Goal: Task Accomplishment & Management: Complete application form

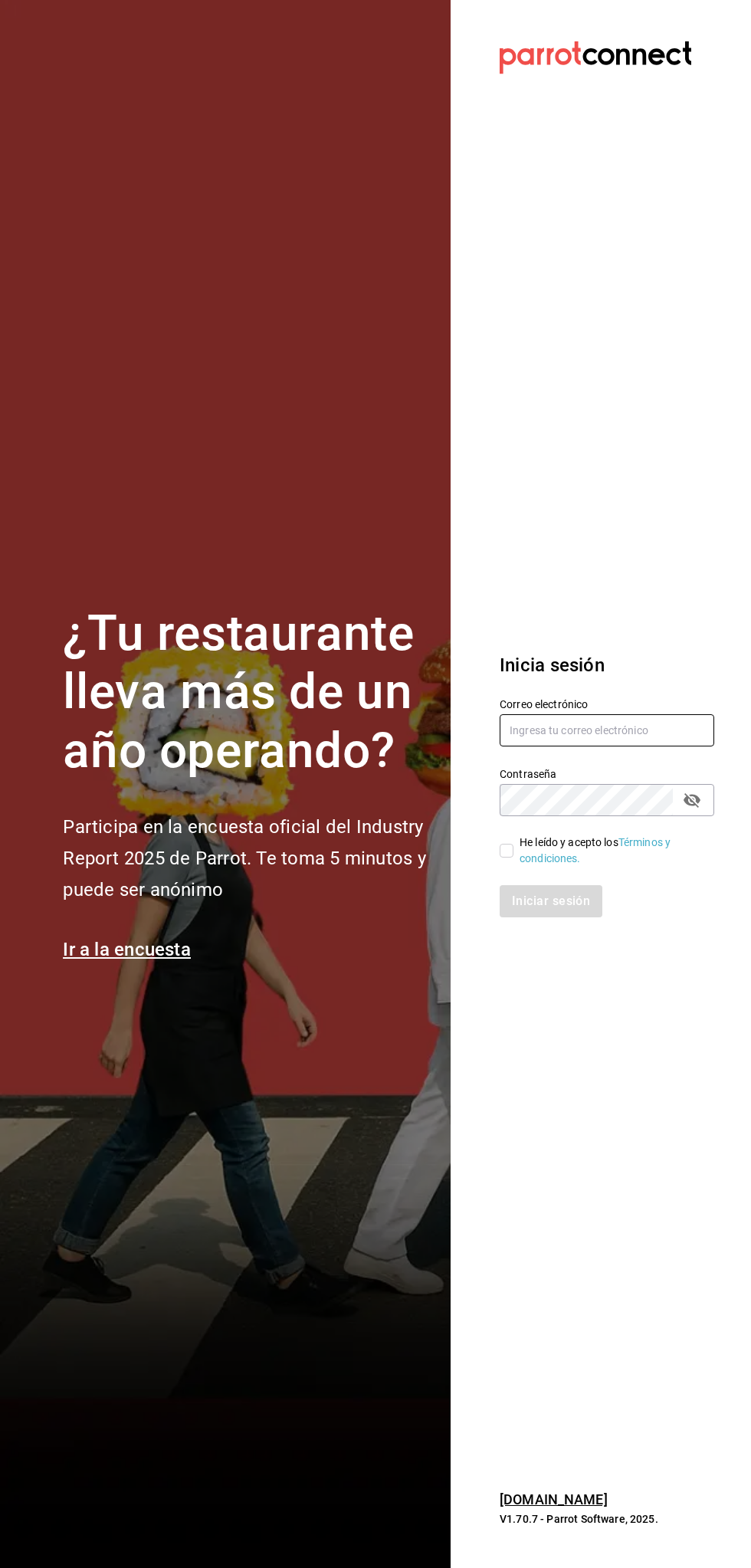
click at [580, 729] on input "text" at bounding box center [606, 731] width 214 height 32
type input "ruelas150@outlook.com"
click at [511, 853] on input "He leído y acepto los Términos y condiciones." at bounding box center [506, 850] width 14 height 14
checkbox input "true"
click at [570, 901] on button "Iniciar sesión" at bounding box center [551, 901] width 104 height 32
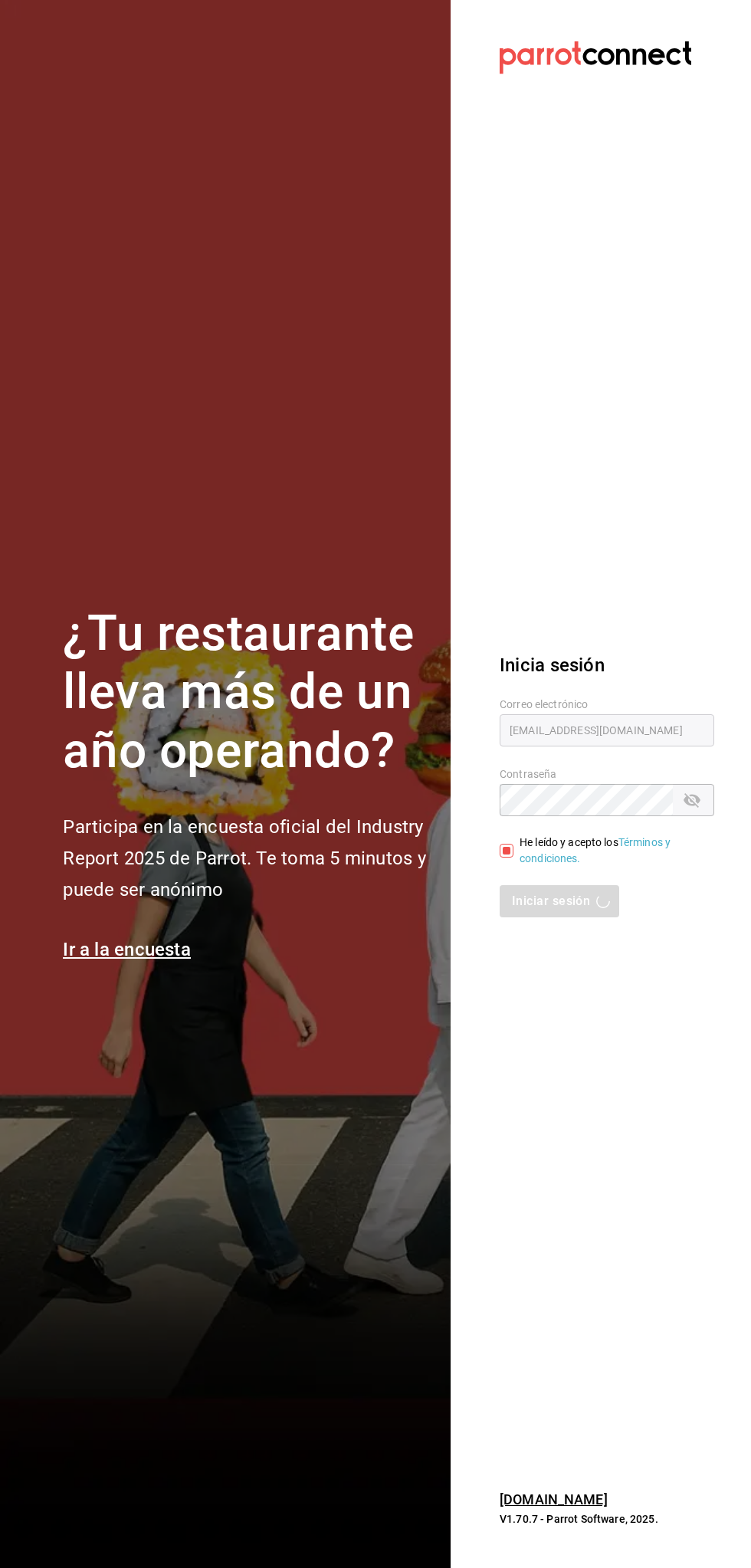
click at [562, 915] on div "Iniciar sesión" at bounding box center [606, 901] width 214 height 32
click at [591, 731] on input "text" at bounding box center [606, 731] width 214 height 32
type input "ruelas150@outlook.com"
click at [502, 850] on input "He leído y acepto los Términos y condiciones." at bounding box center [506, 850] width 14 height 14
checkbox input "true"
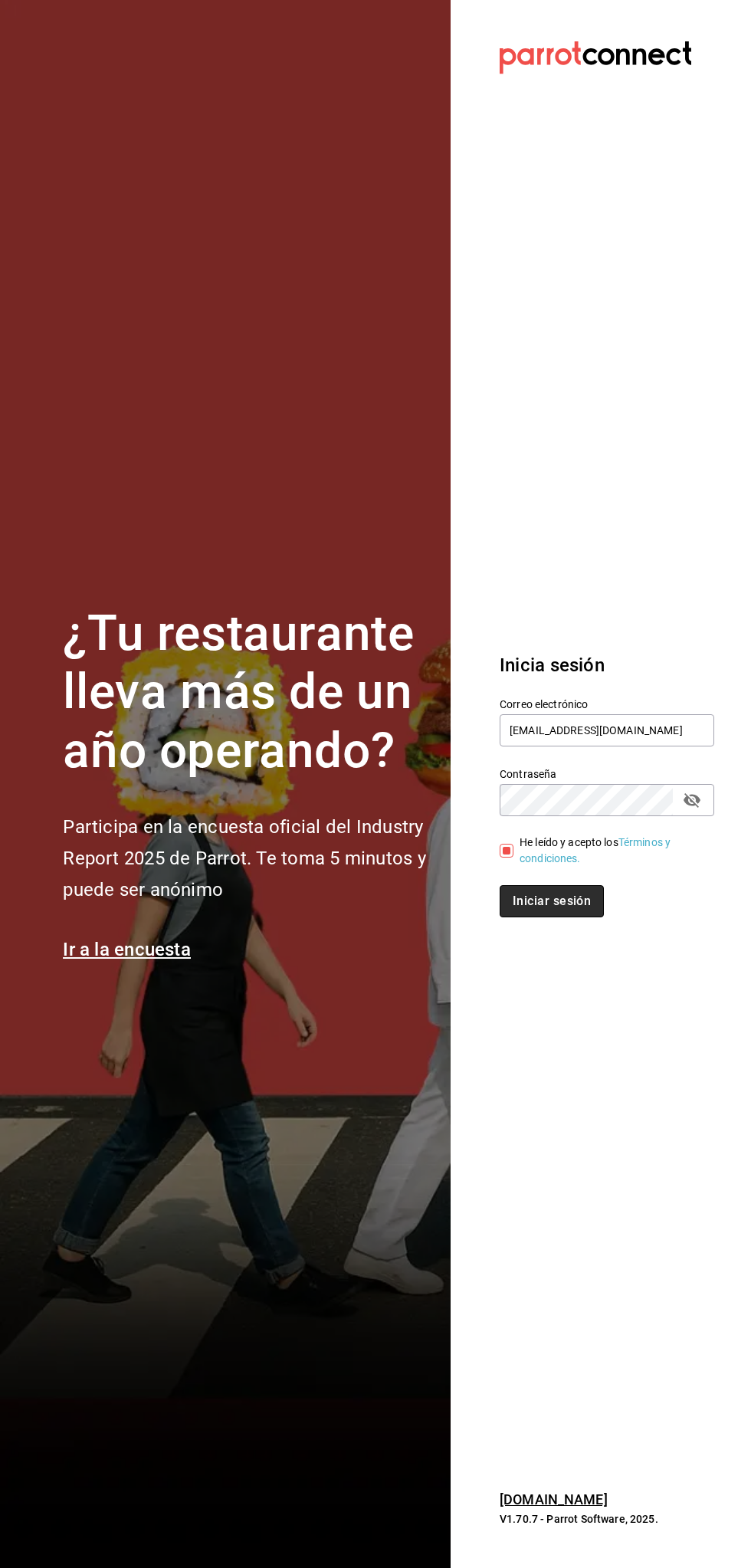
click at [555, 901] on button "Iniciar sesión" at bounding box center [551, 901] width 104 height 32
click at [554, 913] on div "Iniciar sesión" at bounding box center [606, 901] width 214 height 32
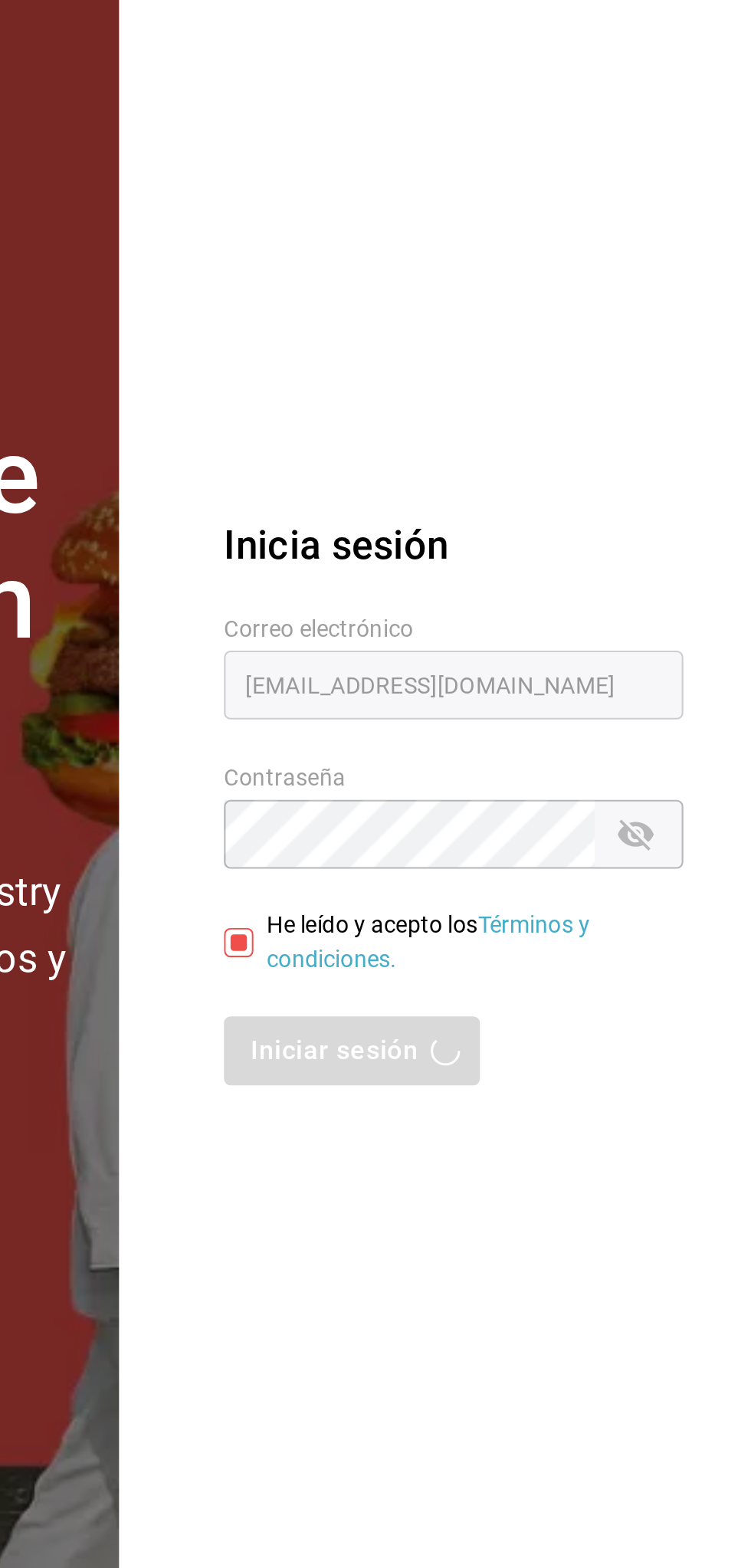
click at [590, 908] on div "Iniciar sesión" at bounding box center [606, 901] width 214 height 32
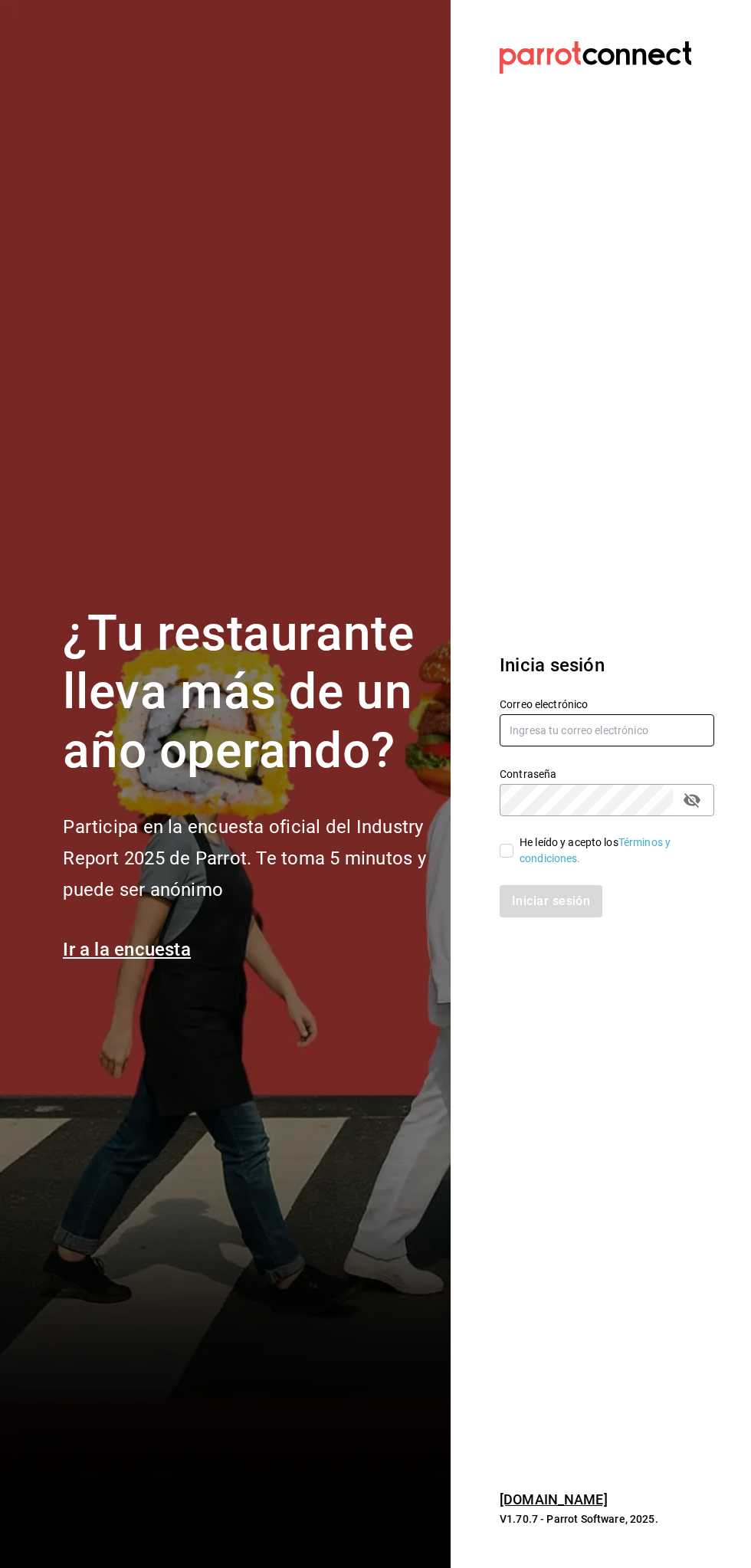
click at [583, 734] on input "text" at bounding box center [606, 731] width 214 height 32
type input "ruelas150@outlook.com"
click at [511, 854] on input "He leído y acepto los Términos y condiciones." at bounding box center [506, 850] width 14 height 14
checkbox input "true"
click at [552, 901] on button "Iniciar sesión" at bounding box center [551, 901] width 104 height 32
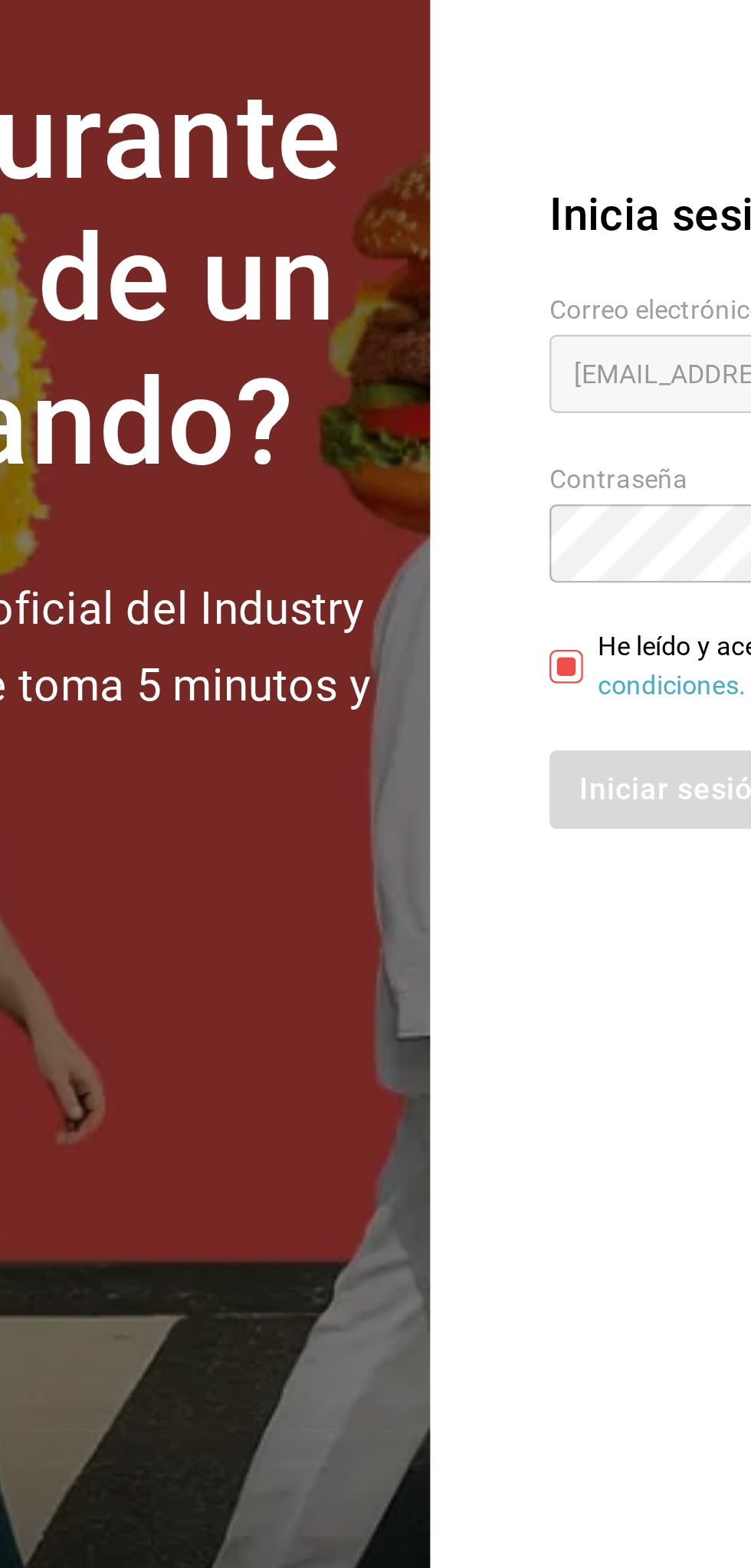
click at [513, 895] on div "Iniciar sesión" at bounding box center [606, 901] width 214 height 32
